Goal: Find specific page/section: Find specific page/section

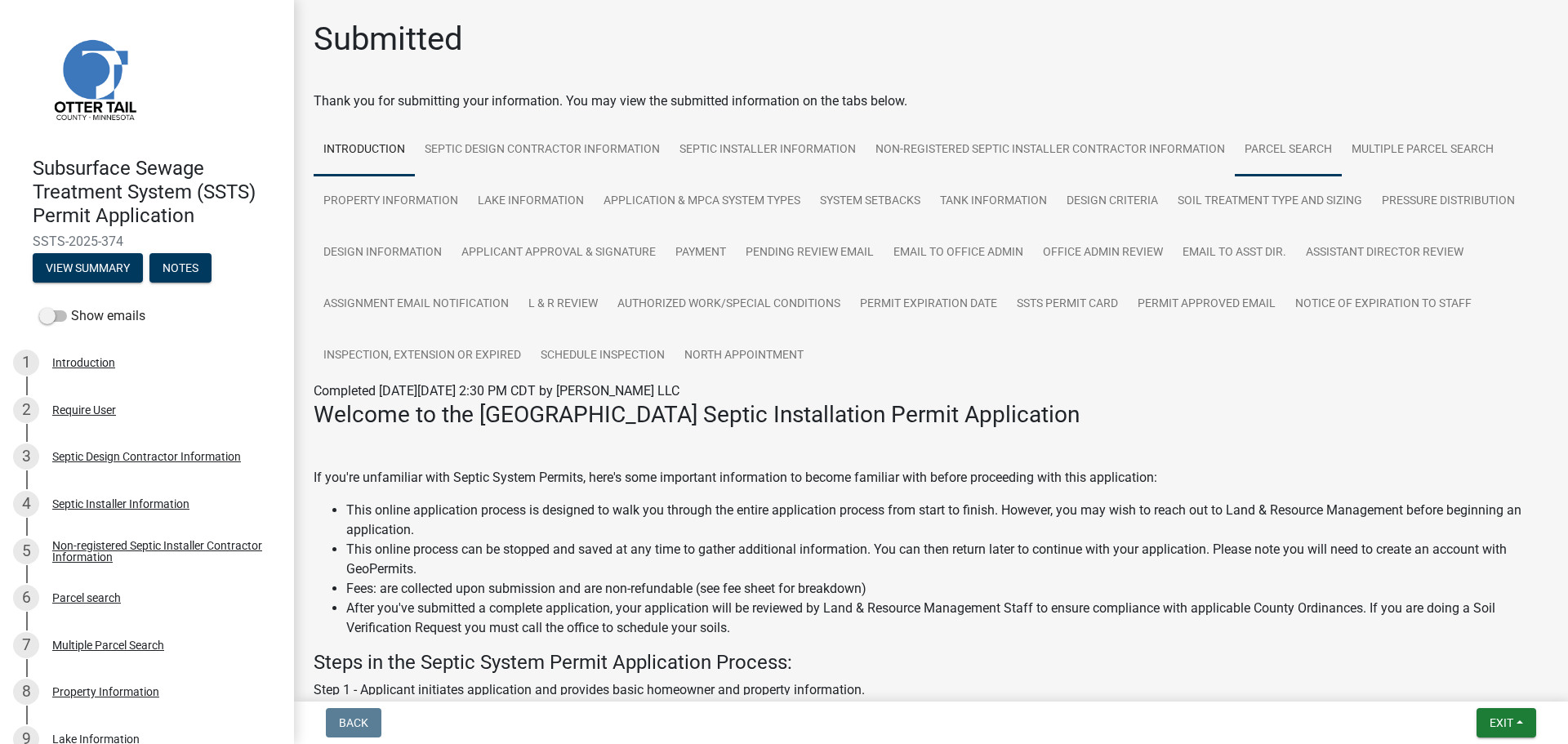
click at [1291, 135] on link "Parcel search" at bounding box center [1289, 150] width 107 height 52
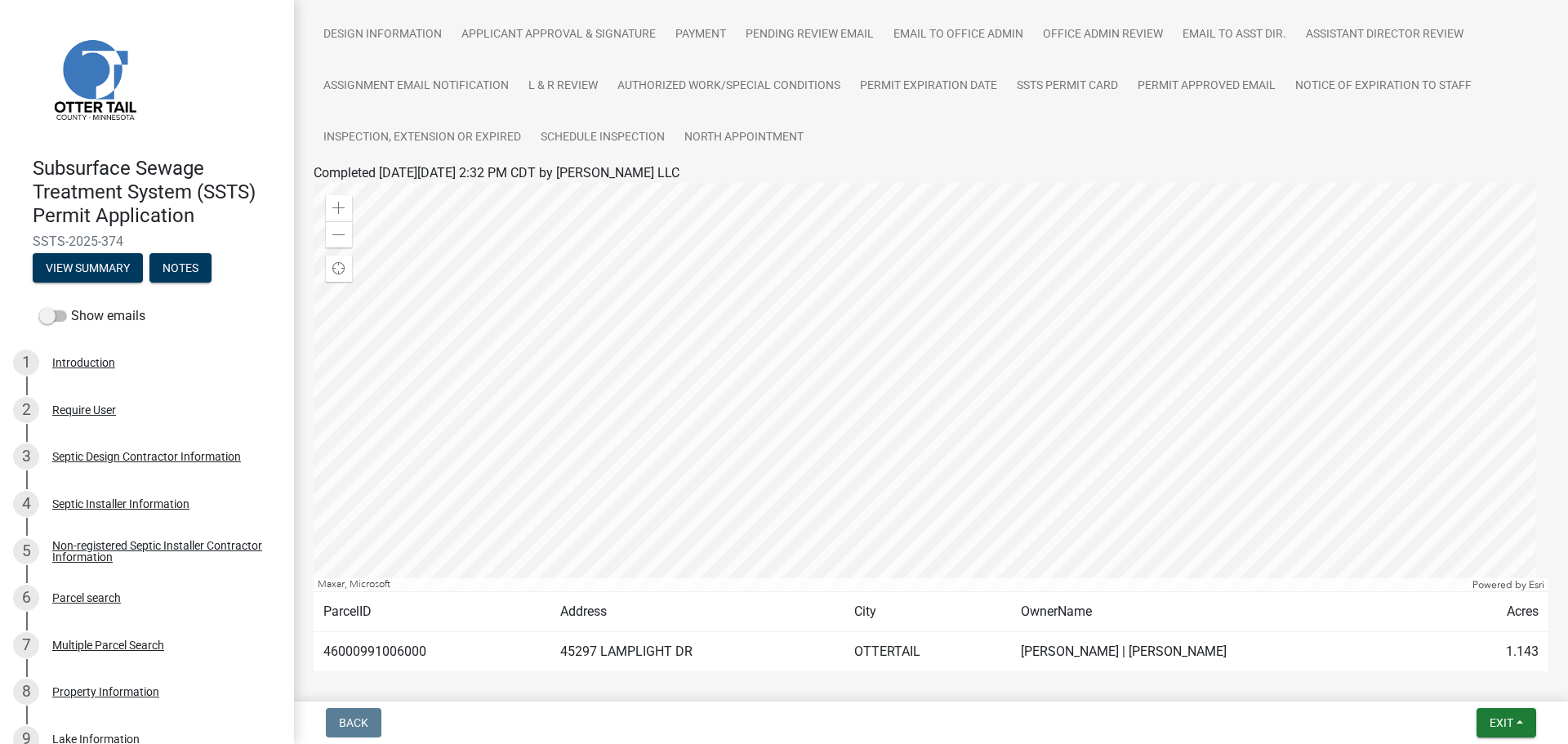
scroll to position [245, 0]
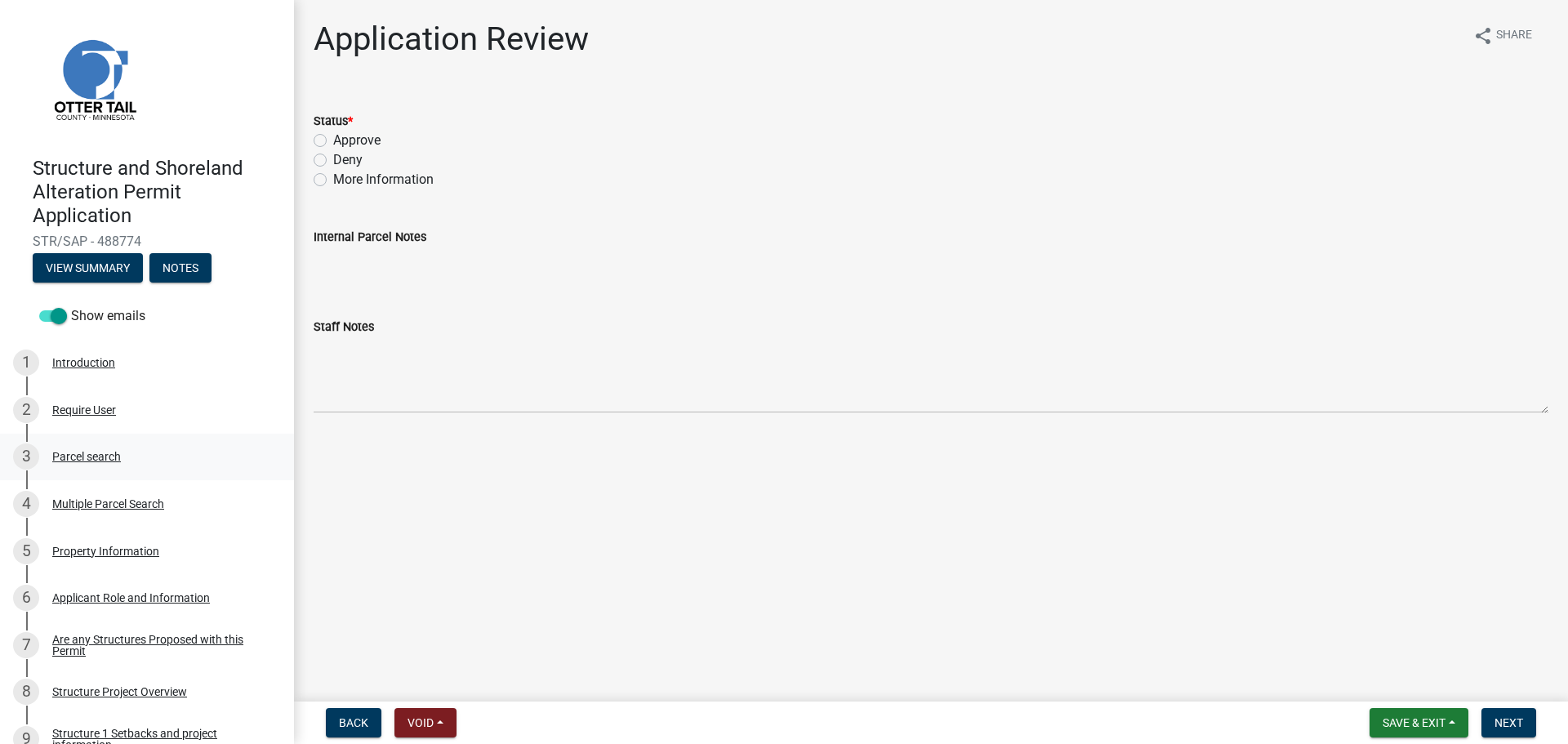
click at [94, 457] on div "Parcel search" at bounding box center [87, 456] width 69 height 11
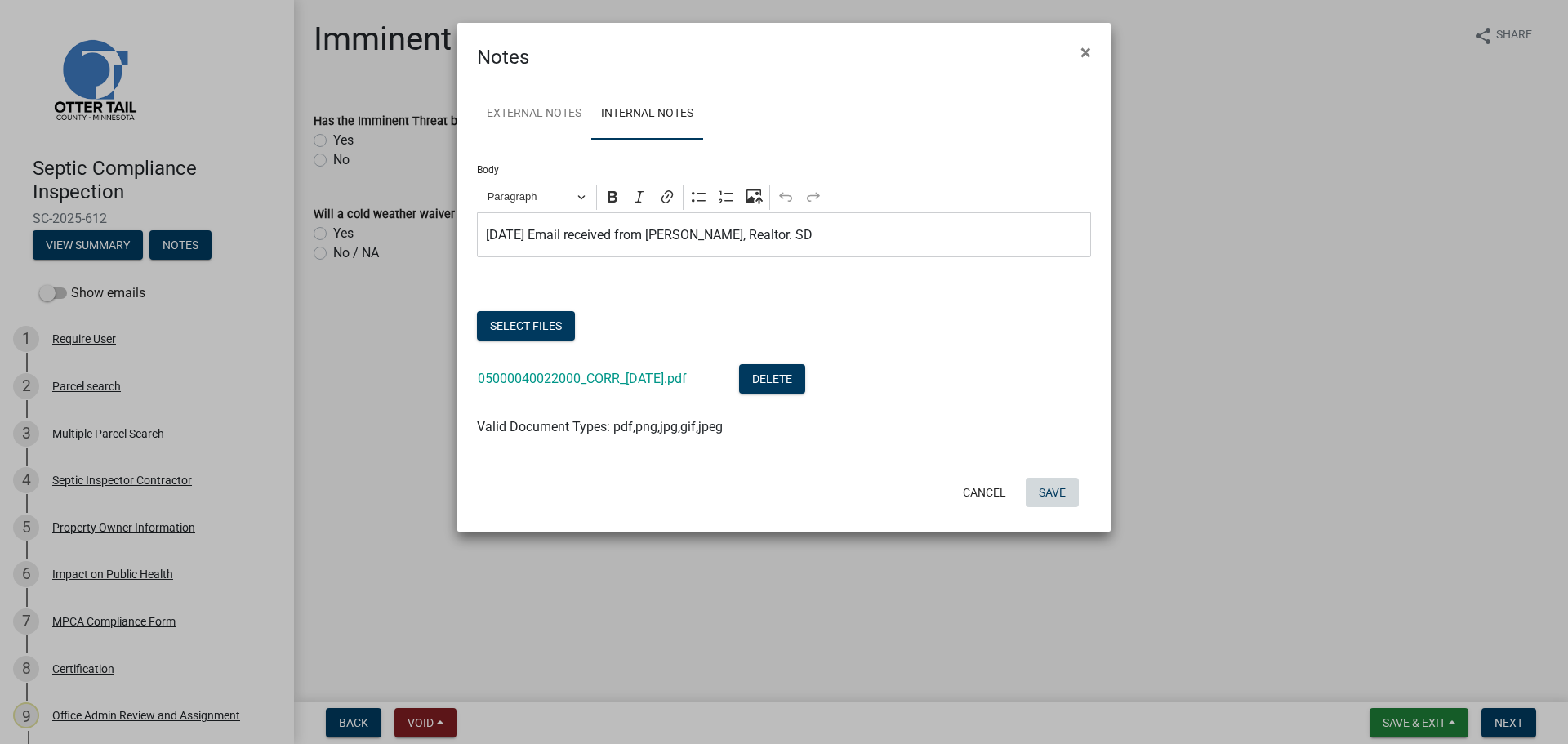
click at [1056, 496] on button "Save" at bounding box center [1052, 493] width 53 height 30
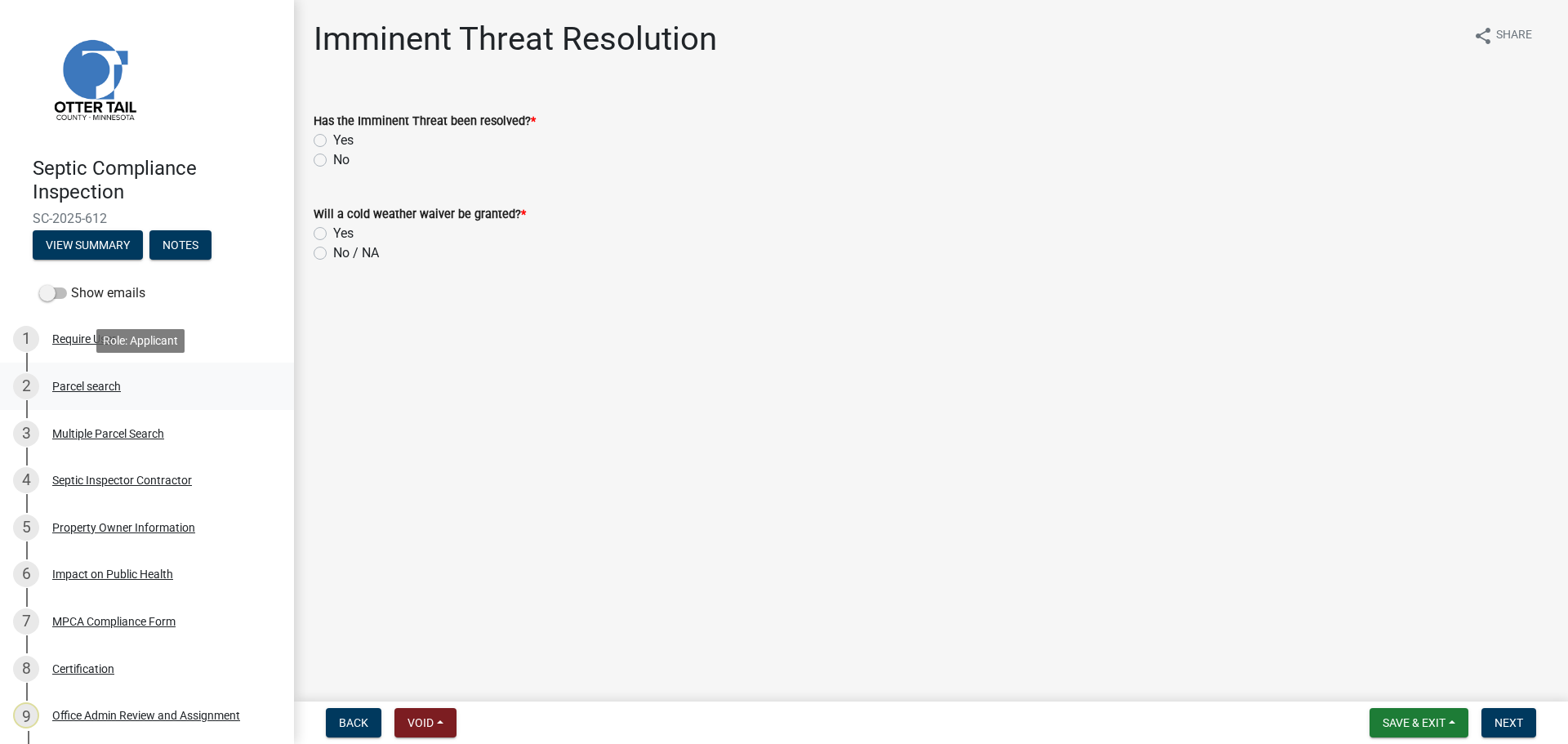
click at [97, 383] on div "Parcel search" at bounding box center [87, 386] width 69 height 11
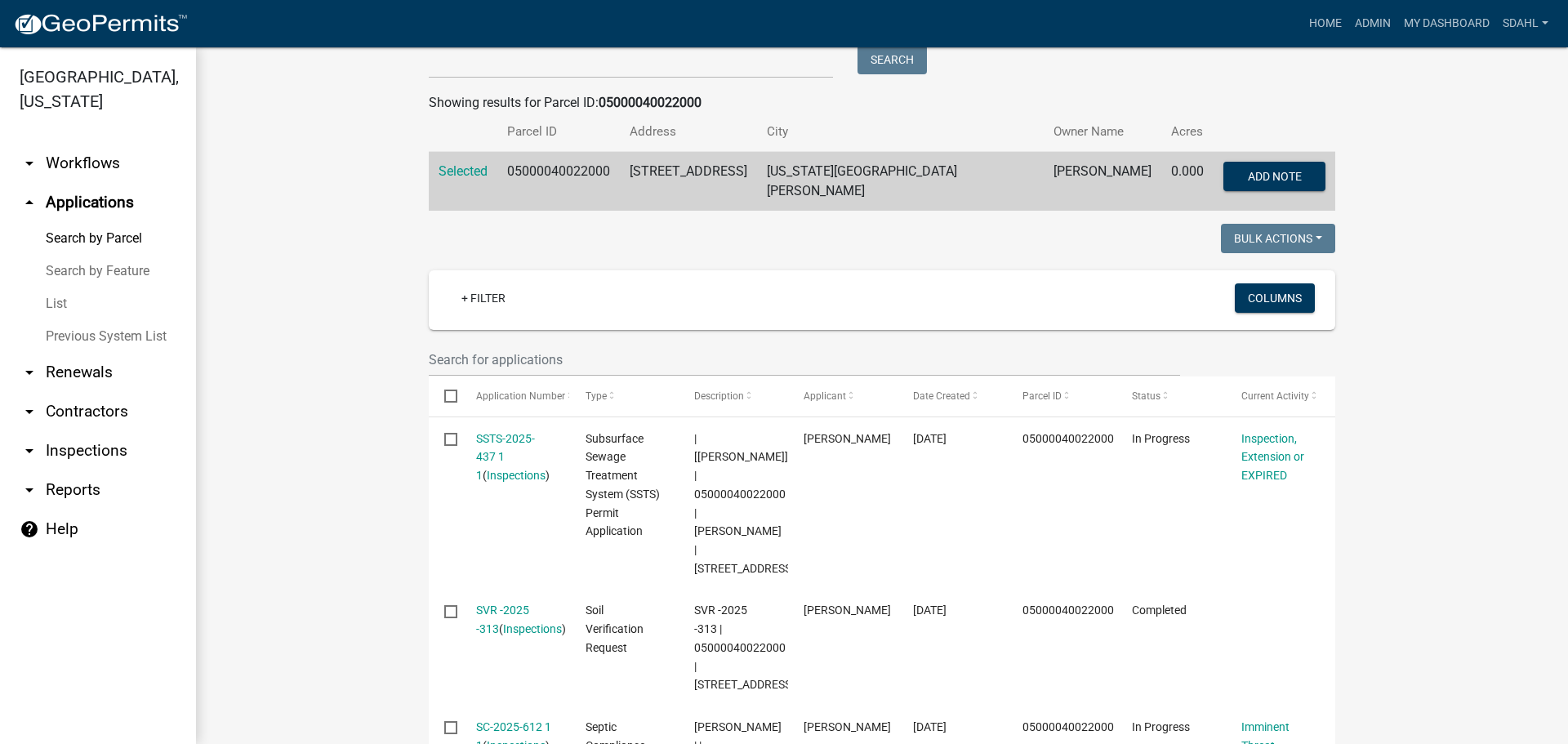
scroll to position [245, 0]
